Goal: Information Seeking & Learning: Learn about a topic

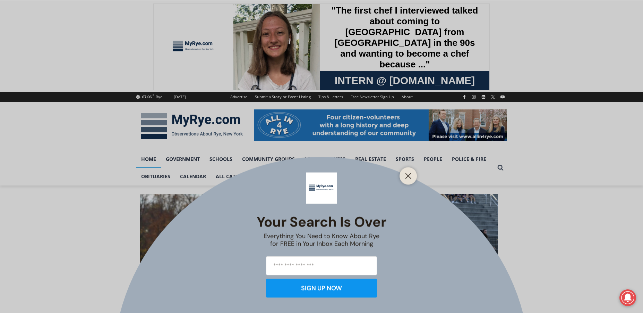
click at [411, 178] on line "Close" at bounding box center [408, 175] width 5 height 5
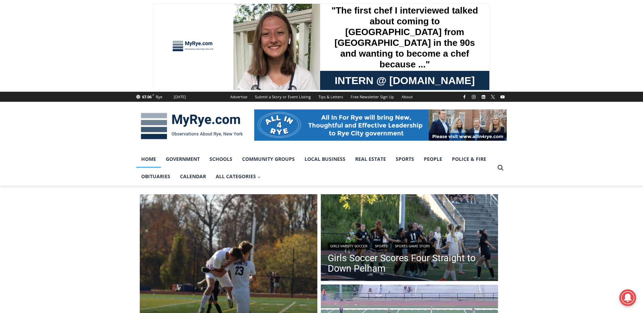
click at [155, 161] on link "Home" at bounding box center [148, 158] width 25 height 17
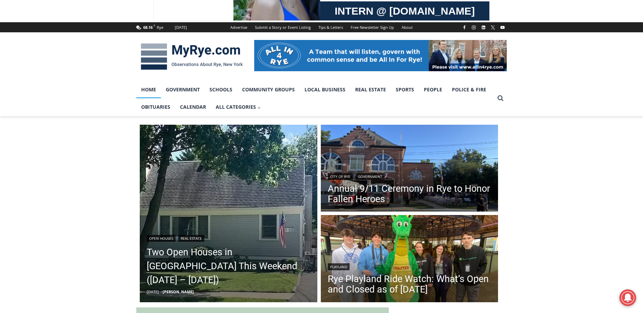
scroll to position [139, 0]
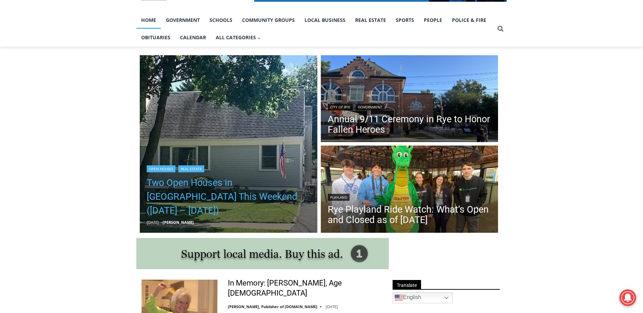
click at [228, 198] on link "Two Open Houses in [GEOGRAPHIC_DATA] This Weekend ([DATE] – [DATE])" at bounding box center [229, 197] width 164 height 42
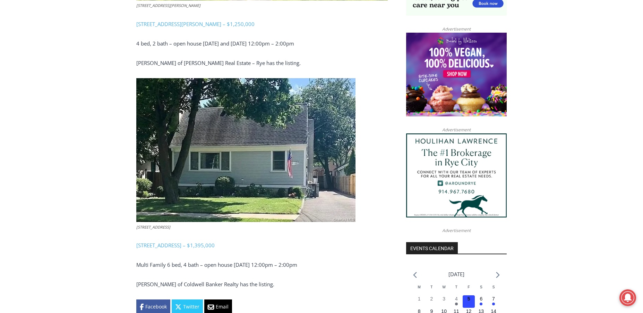
scroll to position [611, 0]
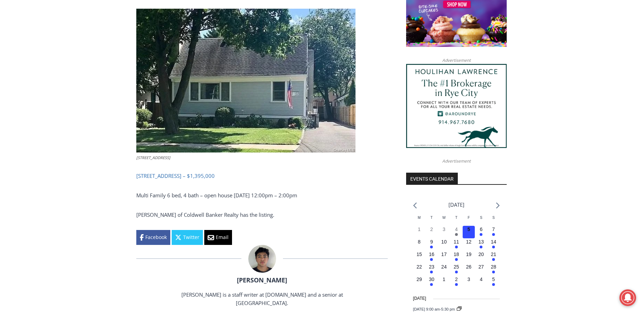
click at [215, 176] on link "134-136 Dearborn Avenue, Rye – $1,395,000" at bounding box center [175, 175] width 78 height 7
